Goal: Transaction & Acquisition: Book appointment/travel/reservation

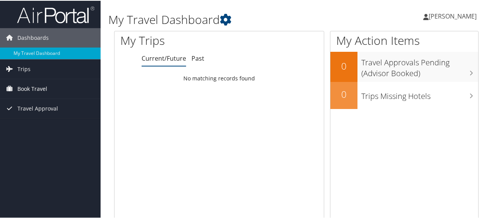
click at [29, 85] on span "Book Travel" at bounding box center [32, 87] width 30 height 19
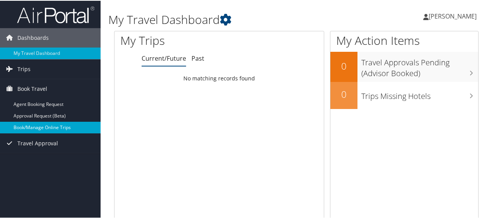
click at [48, 125] on link "Book/Manage Online Trips" at bounding box center [50, 127] width 100 height 12
